Goal: Task Accomplishment & Management: Manage account settings

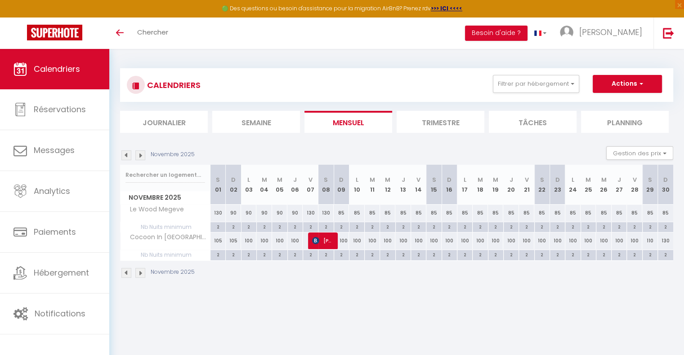
click at [142, 158] on img at bounding box center [140, 156] width 10 height 10
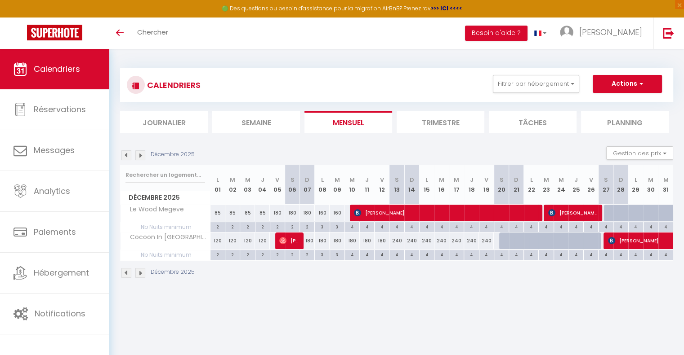
click at [142, 158] on img at bounding box center [140, 156] width 10 height 10
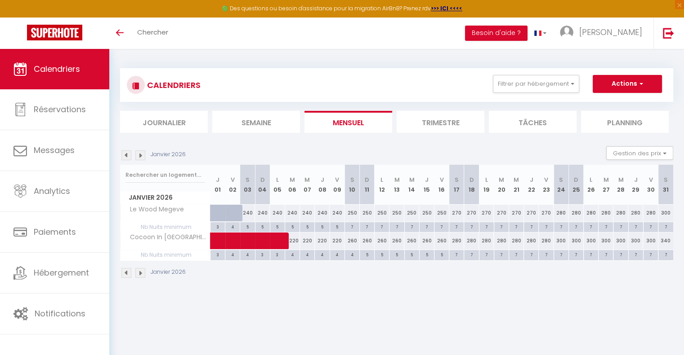
click at [142, 158] on img at bounding box center [140, 156] width 10 height 10
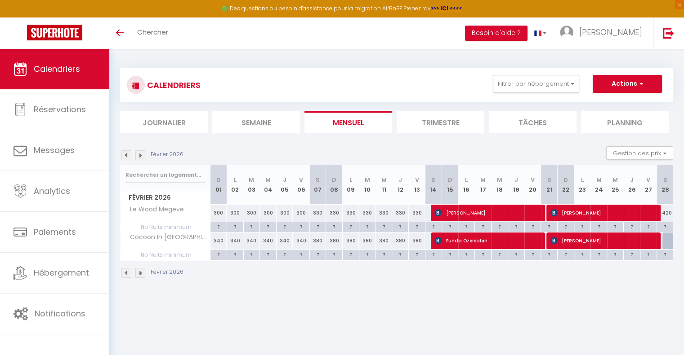
click at [221, 143] on section "[DATE] Gestion des prix Nb Nuits minimum Règles Disponibilité [DATE] D 01 L 02 …" at bounding box center [396, 213] width 553 height 150
click at [127, 155] on img at bounding box center [126, 156] width 10 height 10
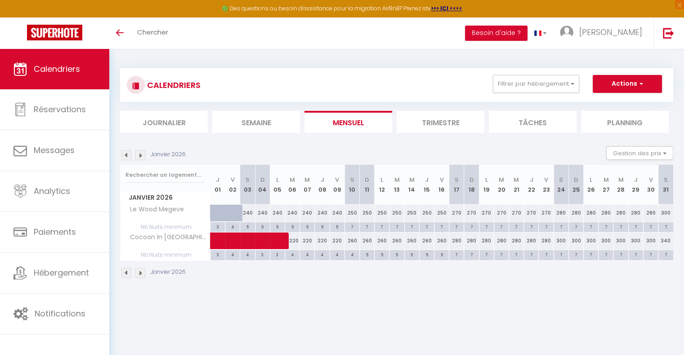
click at [127, 155] on img at bounding box center [126, 156] width 10 height 10
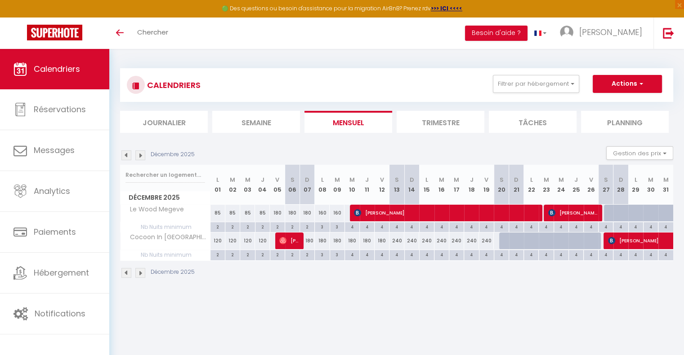
click at [127, 155] on img at bounding box center [126, 156] width 10 height 10
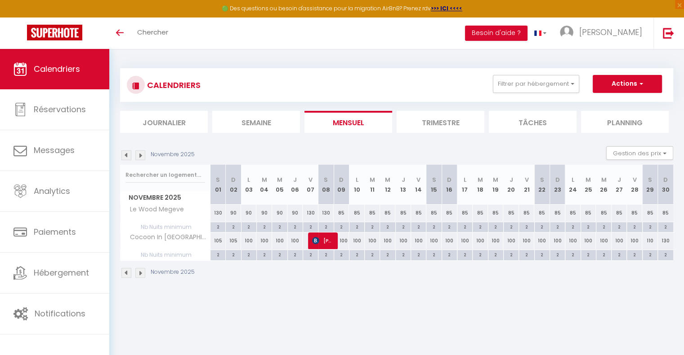
click at [127, 155] on img at bounding box center [126, 156] width 10 height 10
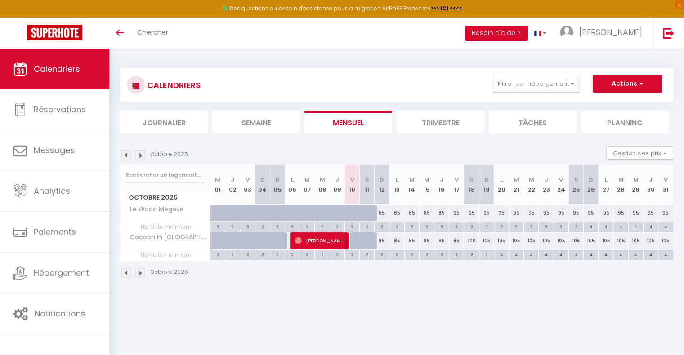
click at [143, 158] on img at bounding box center [140, 156] width 10 height 10
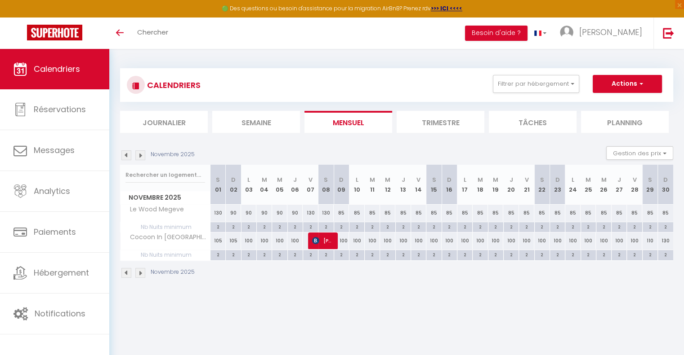
click at [143, 158] on img at bounding box center [140, 156] width 10 height 10
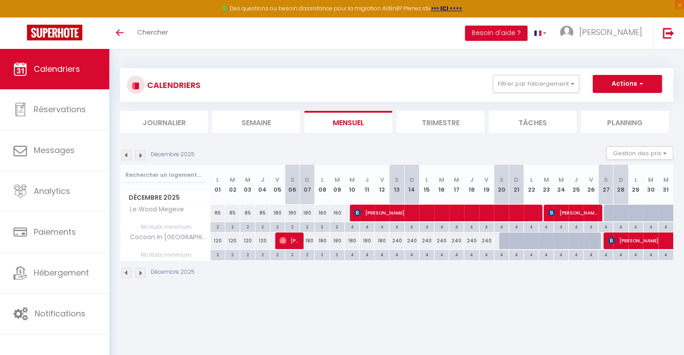
click at [143, 158] on img at bounding box center [140, 156] width 10 height 10
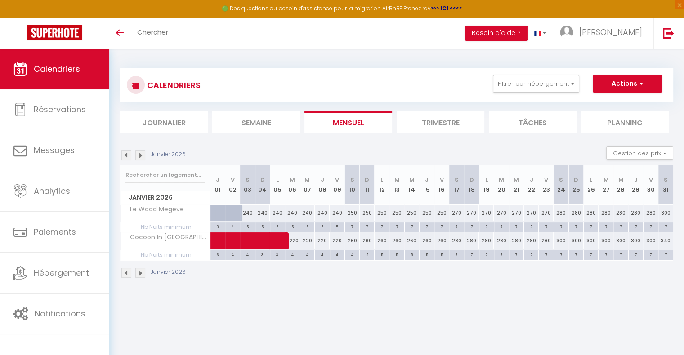
click at [140, 158] on img at bounding box center [140, 156] width 10 height 10
